Goal: Contribute content: Add original content to the website for others to see

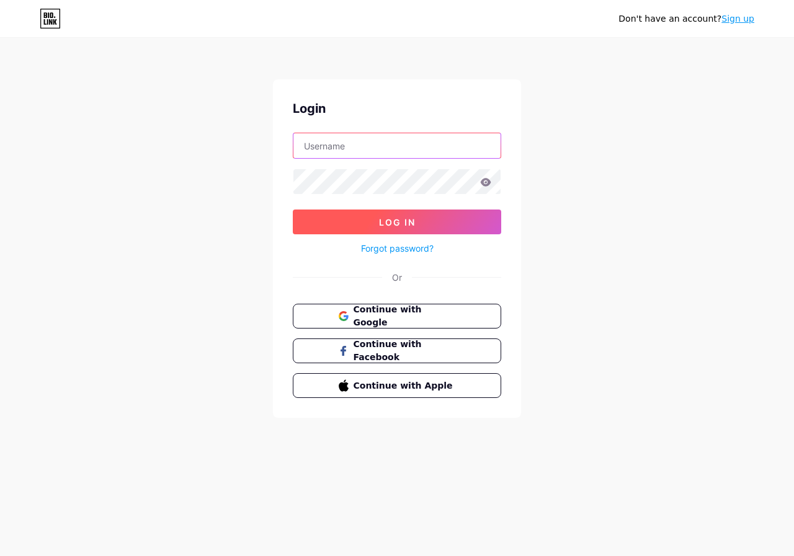
type input "[EMAIL_ADDRESS][DOMAIN_NAME]"
click at [475, 213] on button "Log In" at bounding box center [397, 222] width 208 height 25
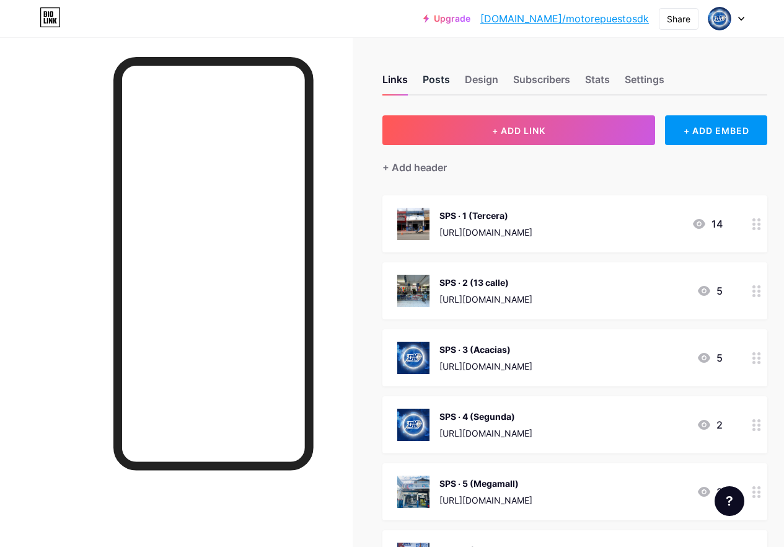
click at [427, 80] on div "Posts" at bounding box center [436, 83] width 27 height 22
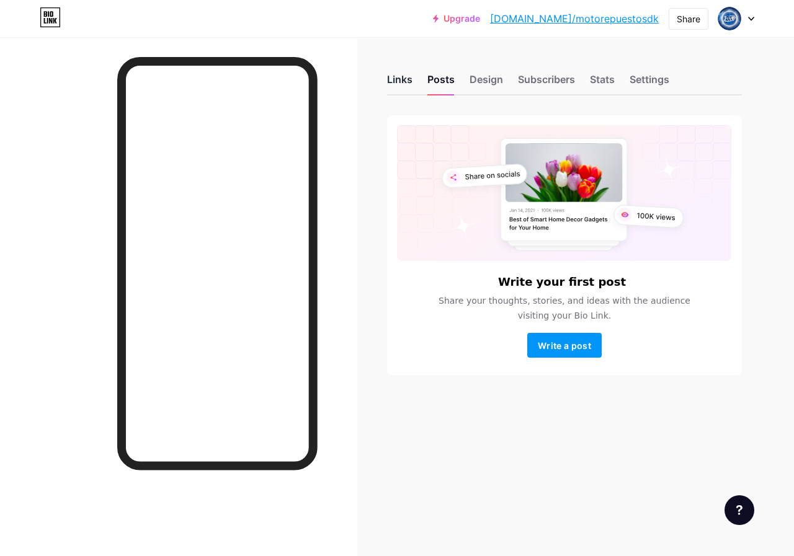
click at [392, 78] on div "Links" at bounding box center [399, 83] width 25 height 22
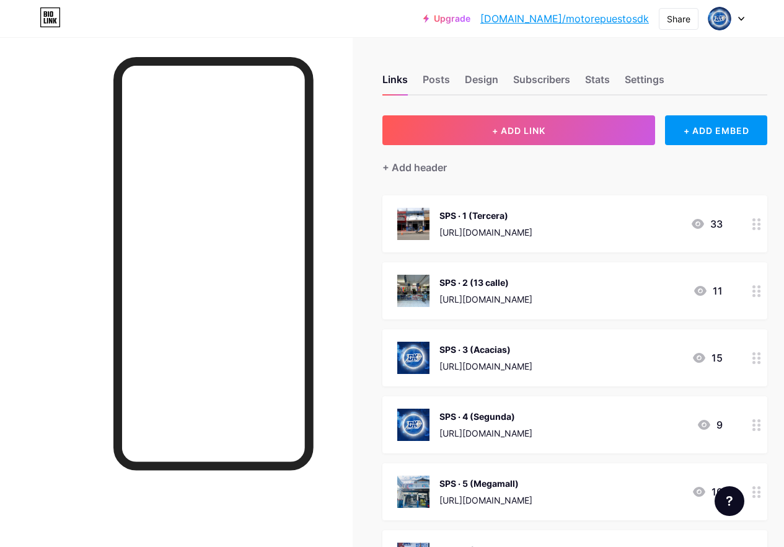
click at [410, 169] on div "+ Add header" at bounding box center [415, 167] width 64 height 15
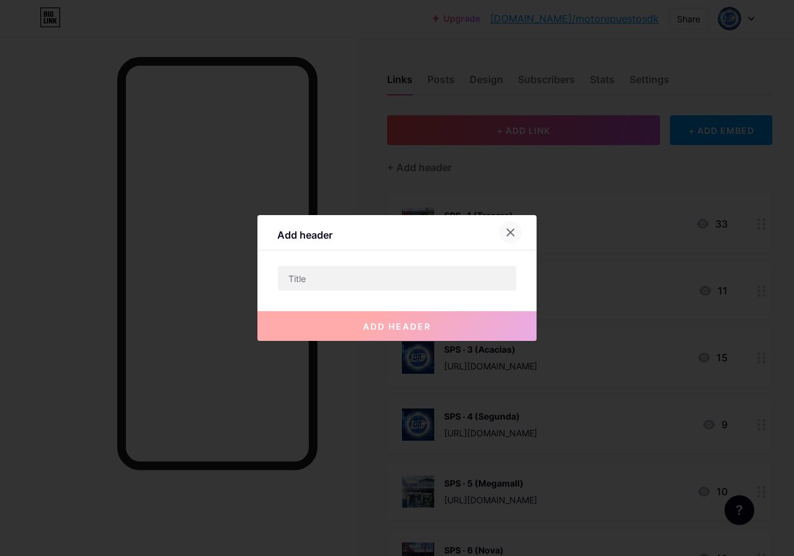
click at [513, 226] on div at bounding box center [510, 232] width 22 height 22
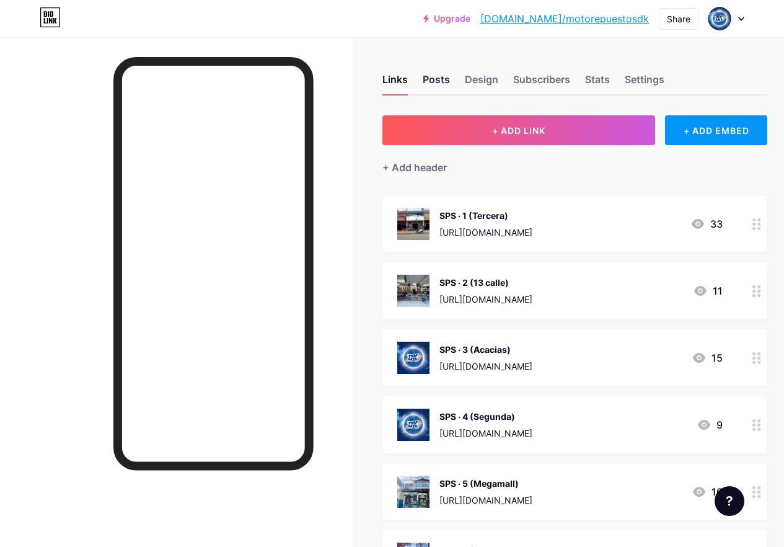
click at [438, 75] on div "Posts" at bounding box center [436, 83] width 27 height 22
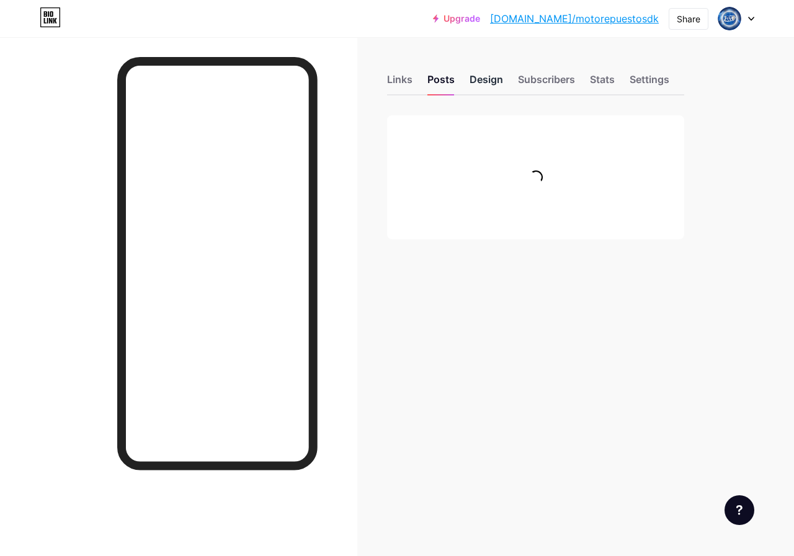
click at [484, 78] on div "Design" at bounding box center [485, 83] width 33 height 22
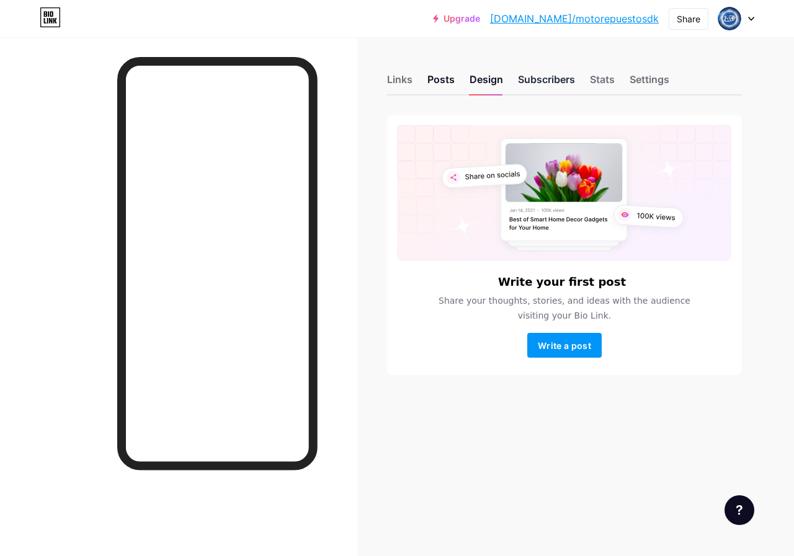
click at [552, 84] on div "Subscribers" at bounding box center [546, 83] width 57 height 22
click at [483, 84] on div "Design" at bounding box center [485, 83] width 33 height 22
click at [438, 84] on div "Posts" at bounding box center [440, 83] width 27 height 22
click at [575, 348] on span "Write a post" at bounding box center [564, 345] width 53 height 11
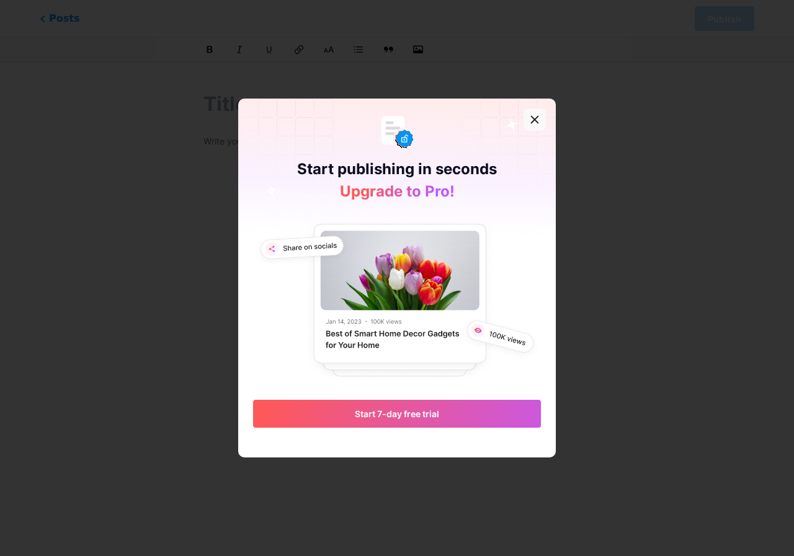
click at [534, 118] on icon at bounding box center [534, 119] width 7 height 7
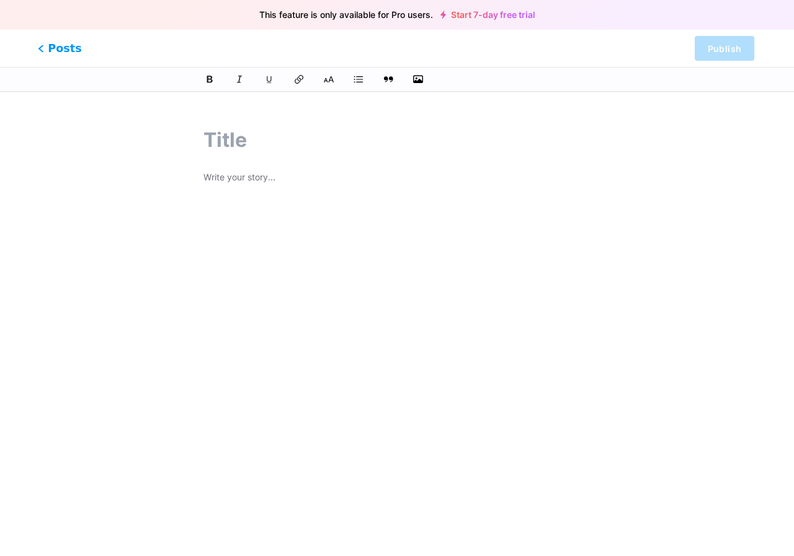
click at [53, 48] on span "Posts" at bounding box center [60, 48] width 44 height 16
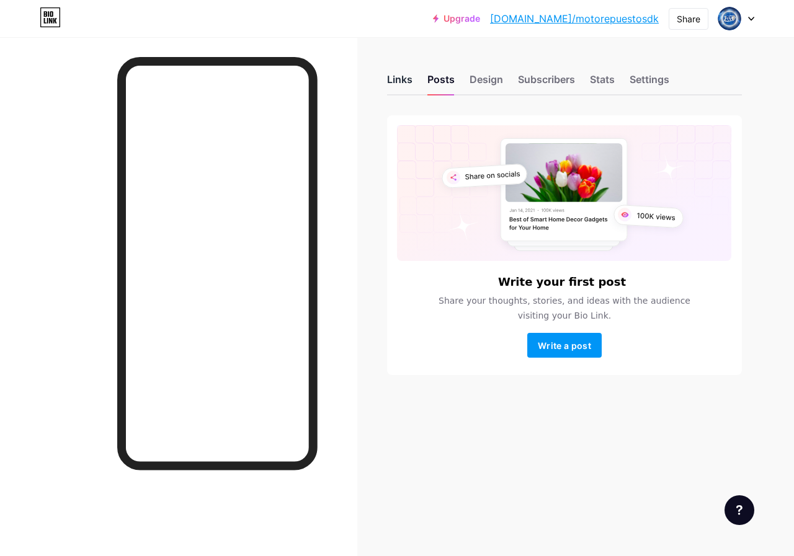
click at [399, 75] on div "Links" at bounding box center [399, 83] width 25 height 22
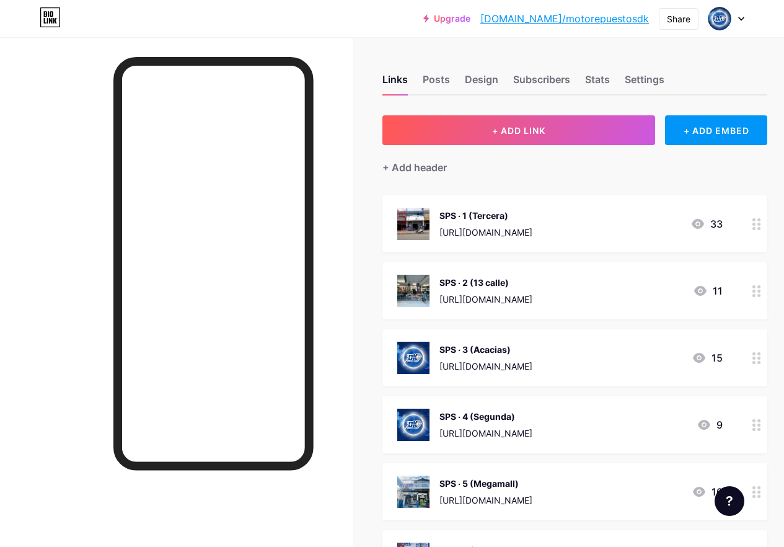
click at [50, 20] on icon at bounding box center [50, 21] width 3 height 6
